Goal: Information Seeking & Learning: Find specific fact

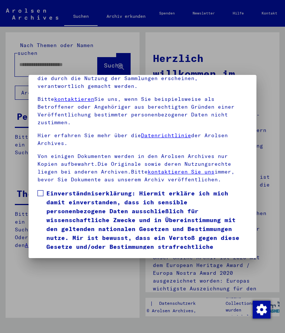
scroll to position [103, 0]
click at [114, 189] on span "Einverständniserklärung: Hiermit erkläre ich mich damit einverstanden, dass ich…" at bounding box center [146, 224] width 201 height 71
click at [74, 264] on button "Ich stimme zu" at bounding box center [65, 271] width 56 height 14
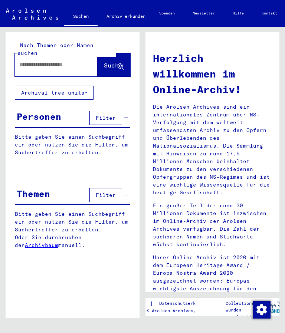
click at [55, 61] on input "text" at bounding box center [47, 65] width 56 height 8
click at [69, 61] on input "**********" at bounding box center [47, 65] width 56 height 8
type input "**********"
click at [109, 62] on span "Suche" at bounding box center [113, 65] width 19 height 7
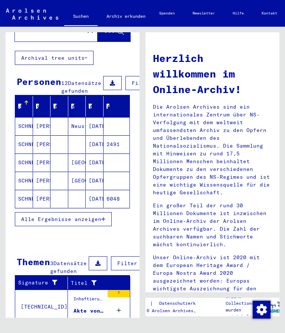
scroll to position [34, 0]
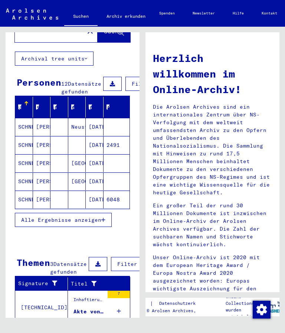
click at [76, 214] on button "Alle Ergebnisse anzeigen" at bounding box center [63, 220] width 97 height 14
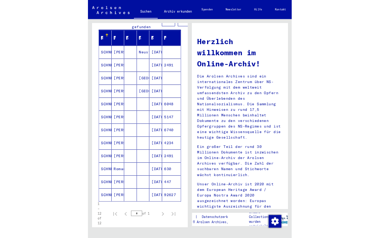
scroll to position [88, 0]
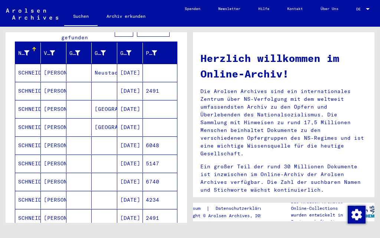
click at [32, 213] on mat-cell "SCHNEIDER" at bounding box center [28, 218] width 26 height 18
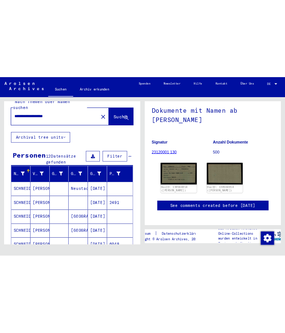
scroll to position [12, 0]
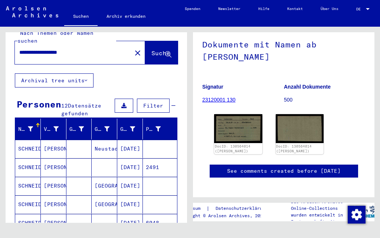
click at [32, 163] on mat-cell "SCHNEIDER" at bounding box center [28, 167] width 26 height 18
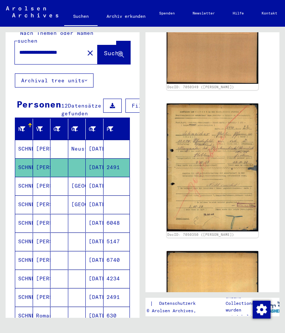
scroll to position [194, -3]
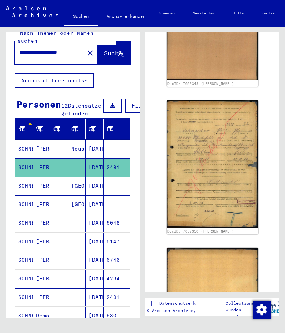
click at [209, 138] on img at bounding box center [213, 164] width 92 height 128
click at [224, 160] on img at bounding box center [213, 164] width 92 height 128
click at [222, 157] on img at bounding box center [213, 164] width 92 height 128
click at [218, 181] on img at bounding box center [213, 164] width 92 height 128
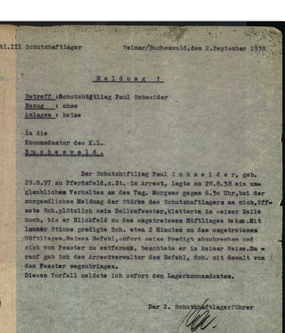
scroll to position [1157, 20]
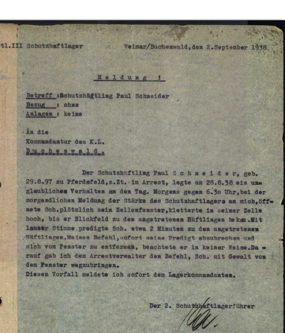
click at [146, 105] on img at bounding box center [192, 170] width 92 height 131
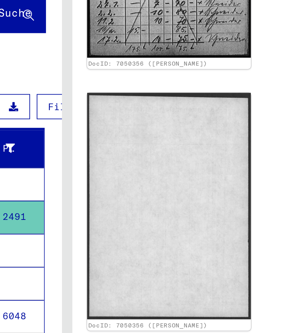
scroll to position [20, -30]
click at [17, 73] on button "Archival tree units" at bounding box center [54, 80] width 79 height 14
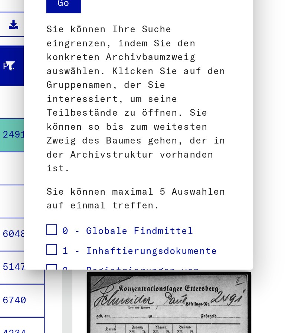
click at [32, 172] on div at bounding box center [142, 166] width 285 height 333
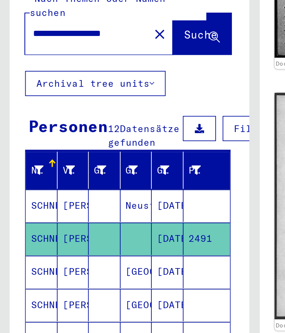
scroll to position [0, 0]
click at [85, 61] on mat-icon "close" at bounding box center [89, 65] width 9 height 9
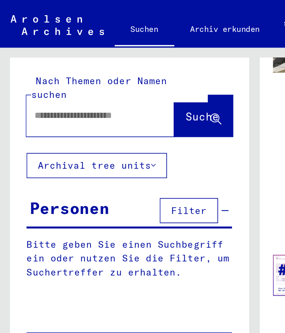
click at [41, 61] on input "text" at bounding box center [47, 65] width 56 height 8
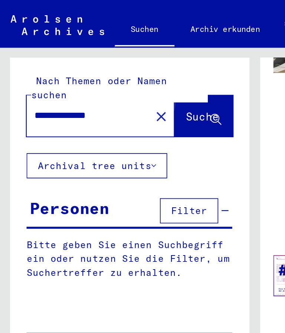
type input "**********"
click at [107, 62] on span "Suche" at bounding box center [113, 65] width 19 height 7
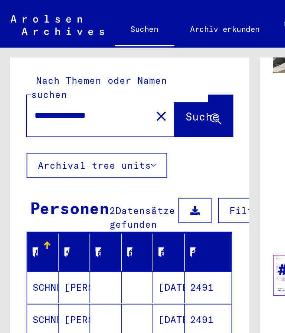
scroll to position [15, 0]
click at [26, 170] on mat-cell "SCHNEIDER" at bounding box center [24, 179] width 18 height 18
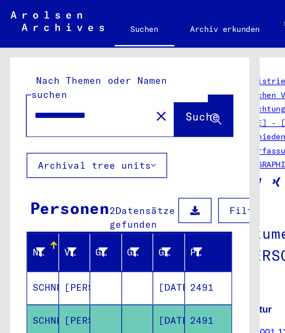
click at [92, 171] on mat-cell "[DATE]" at bounding box center [95, 180] width 18 height 18
